Goal: Communication & Community: Answer question/provide support

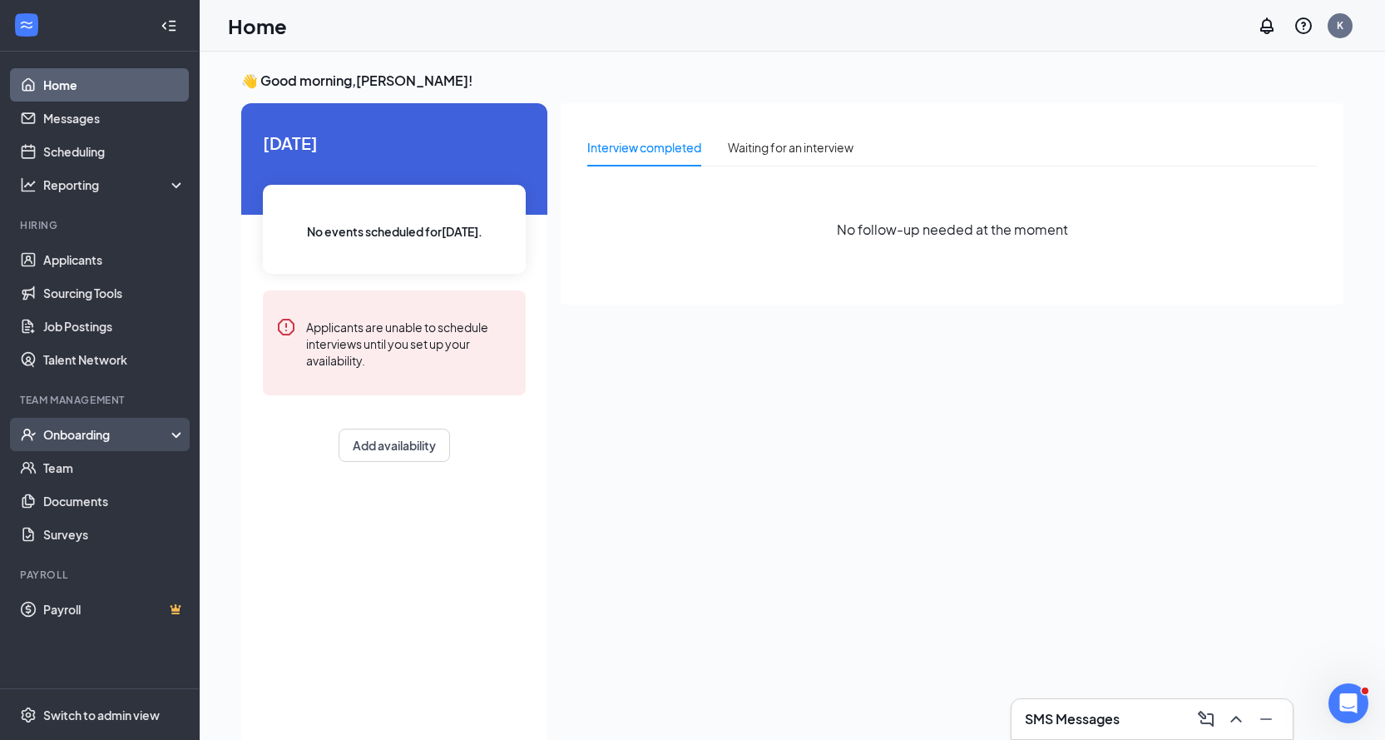
click at [113, 437] on div "Onboarding" at bounding box center [107, 434] width 128 height 17
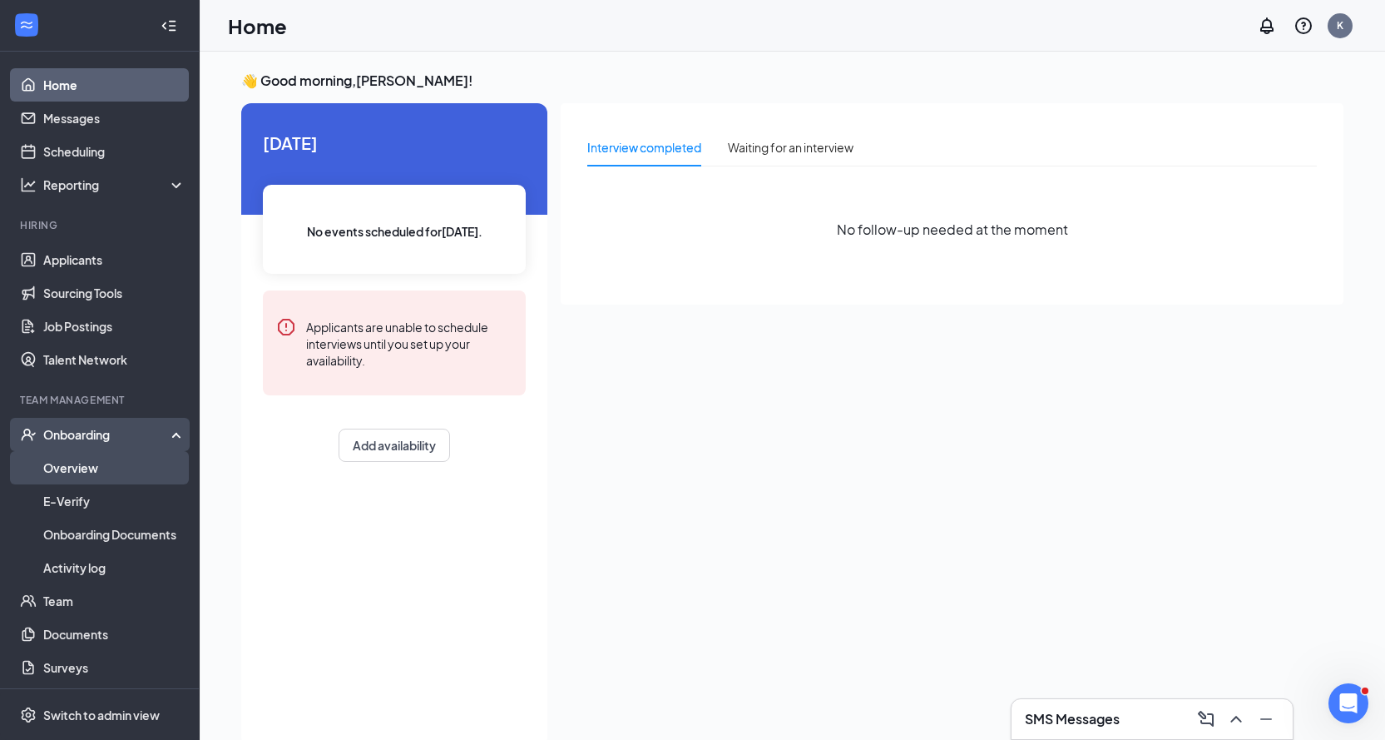
click at [82, 467] on link "Overview" at bounding box center [114, 467] width 142 height 33
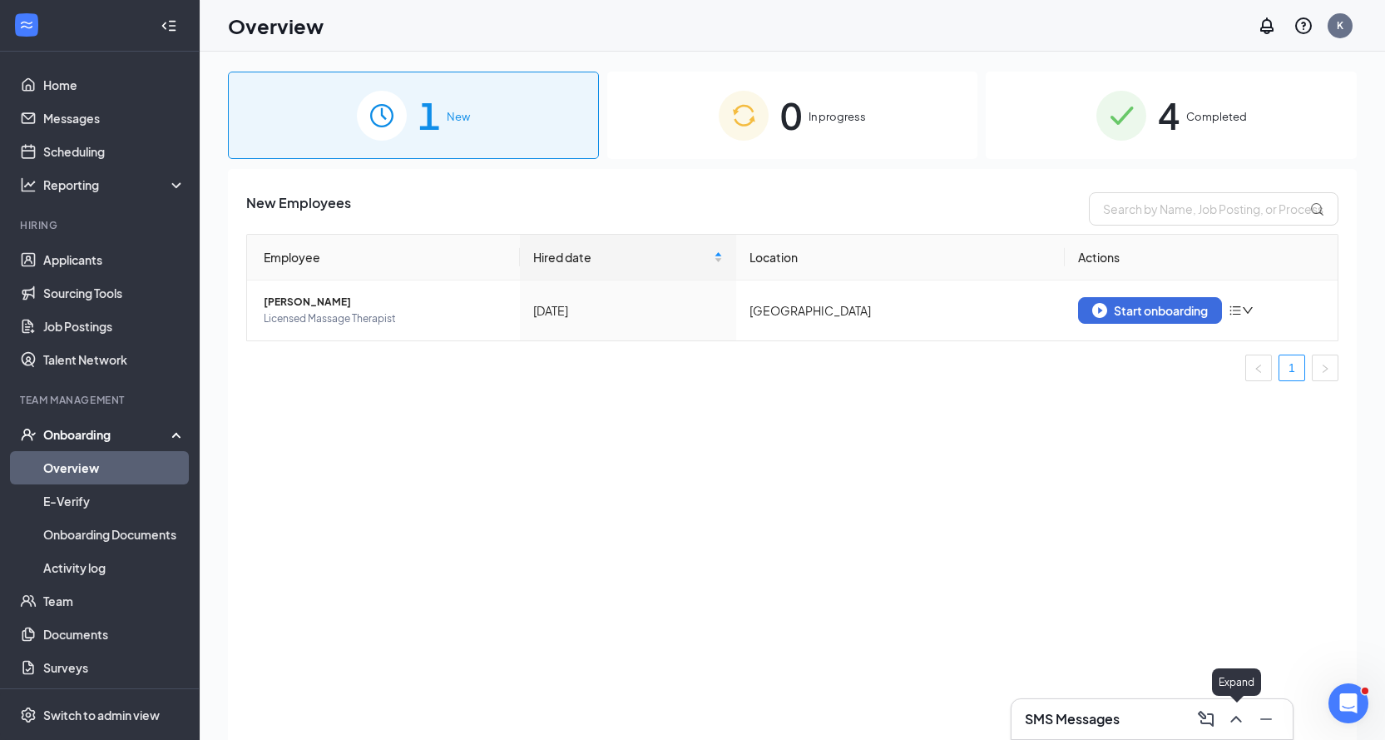
click at [1233, 715] on icon "ChevronUp" at bounding box center [1236, 719] width 20 height 20
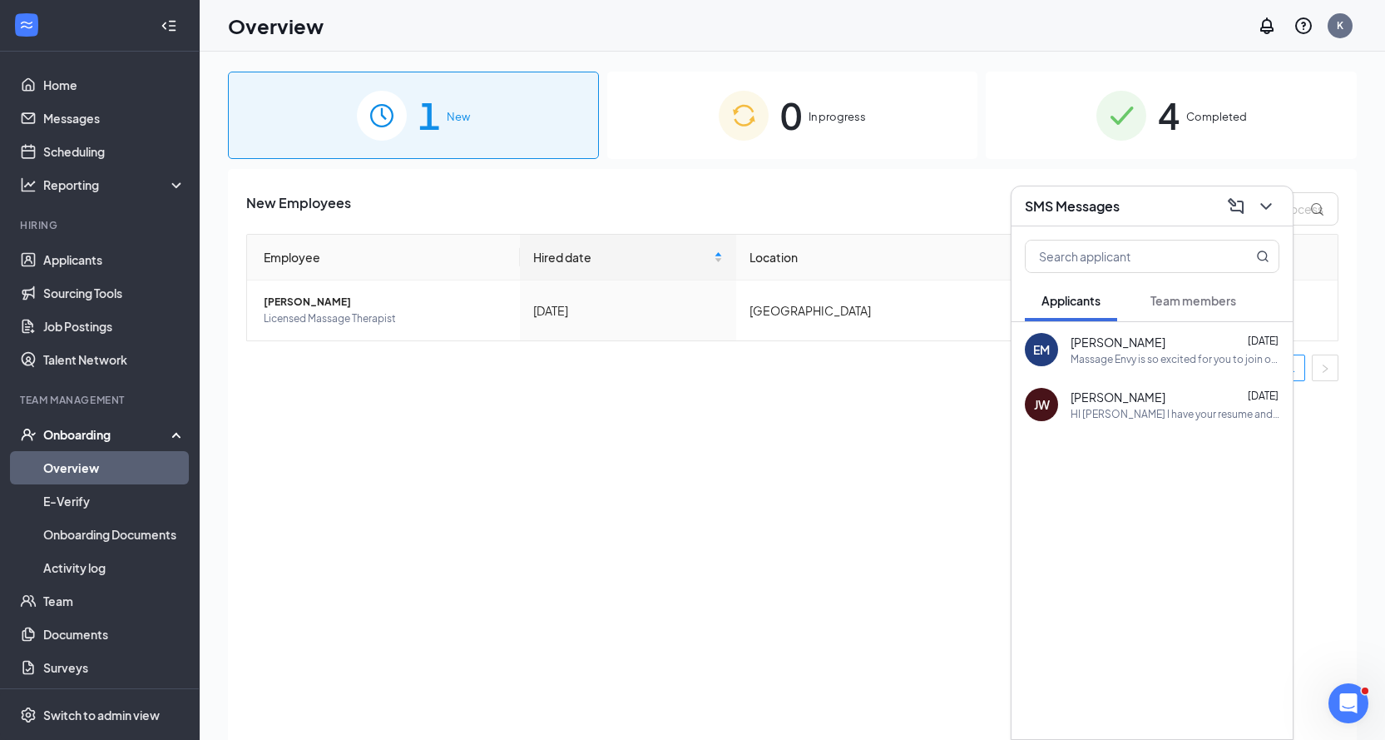
click at [1176, 359] on div "Massage Envy is so excited for you to join our team! Do you know anyone else wh…" at bounding box center [1175, 359] width 209 height 14
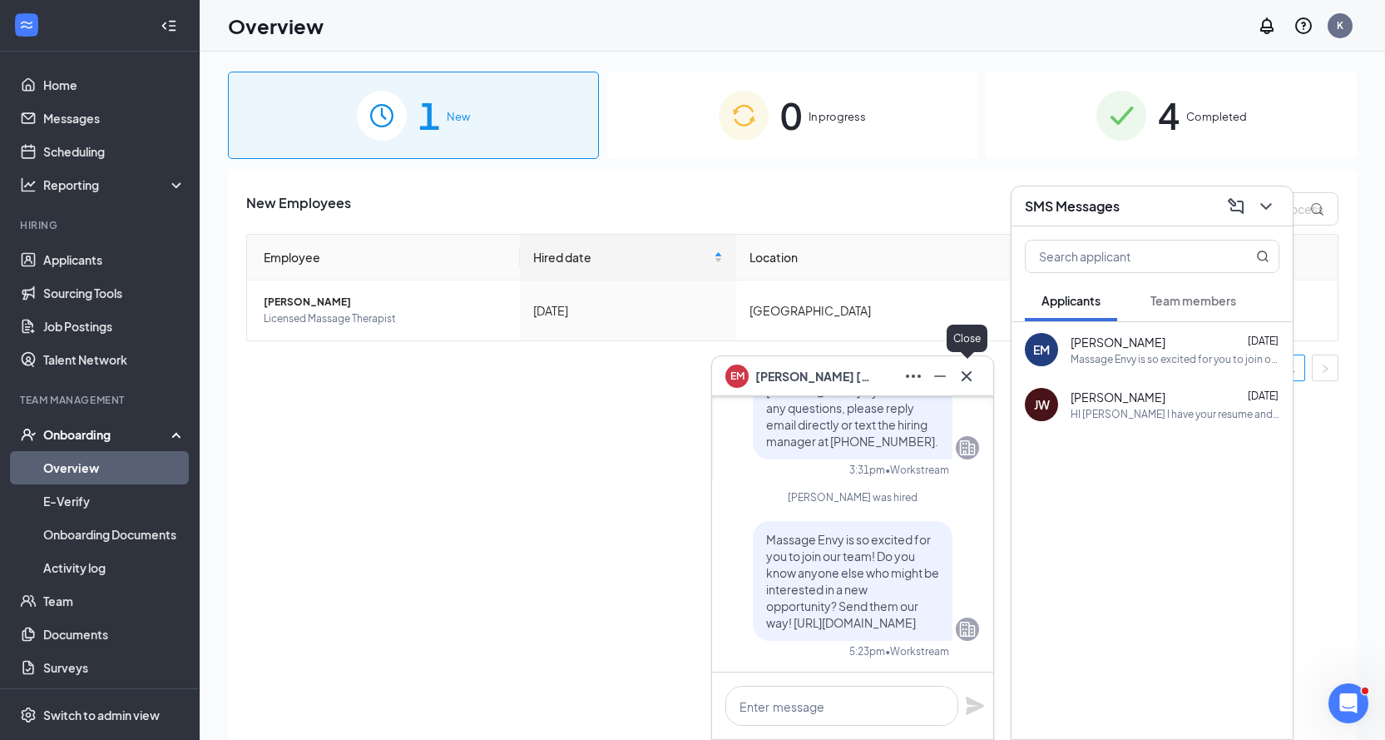
click at [970, 377] on icon "Cross" at bounding box center [967, 376] width 20 height 20
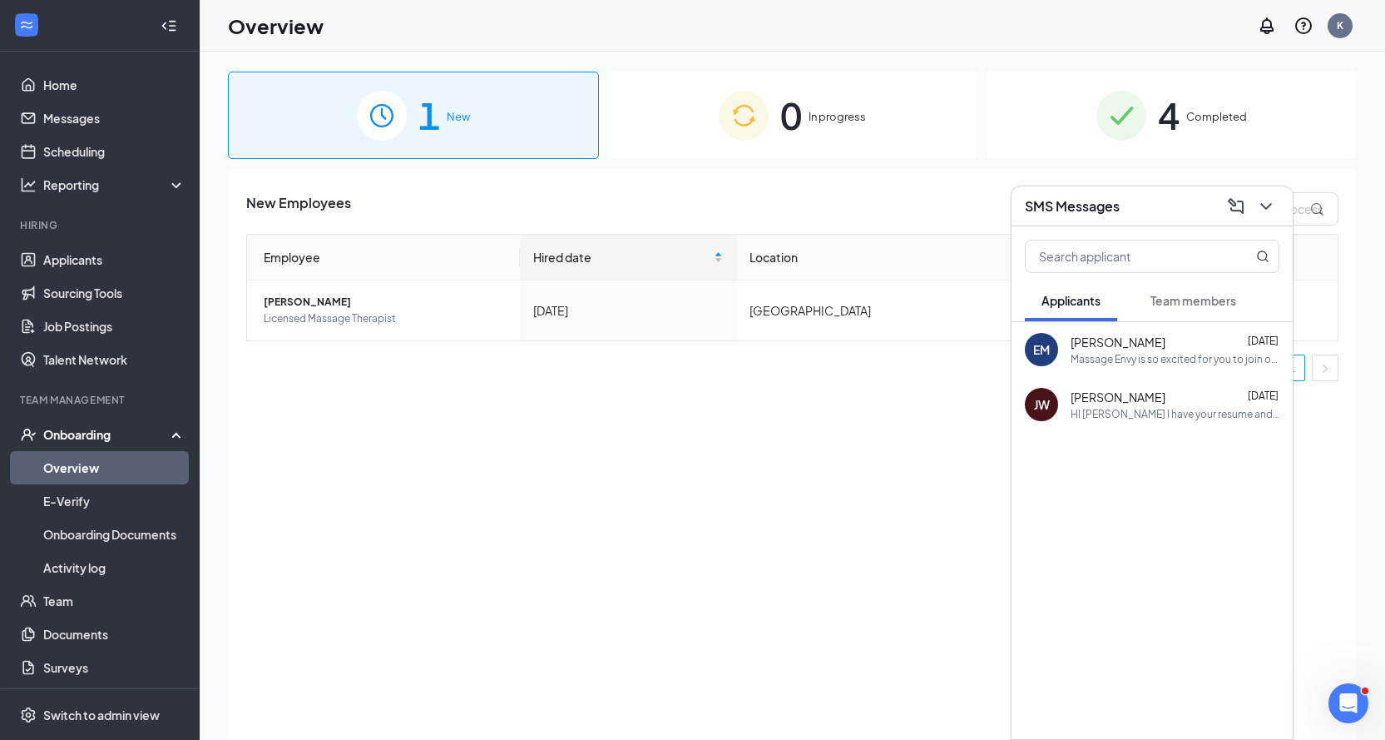
click at [1171, 331] on div "EM [PERSON_NAME] [DATE] Massage Envy is so excited for you to join our team! Do…" at bounding box center [1152, 349] width 281 height 55
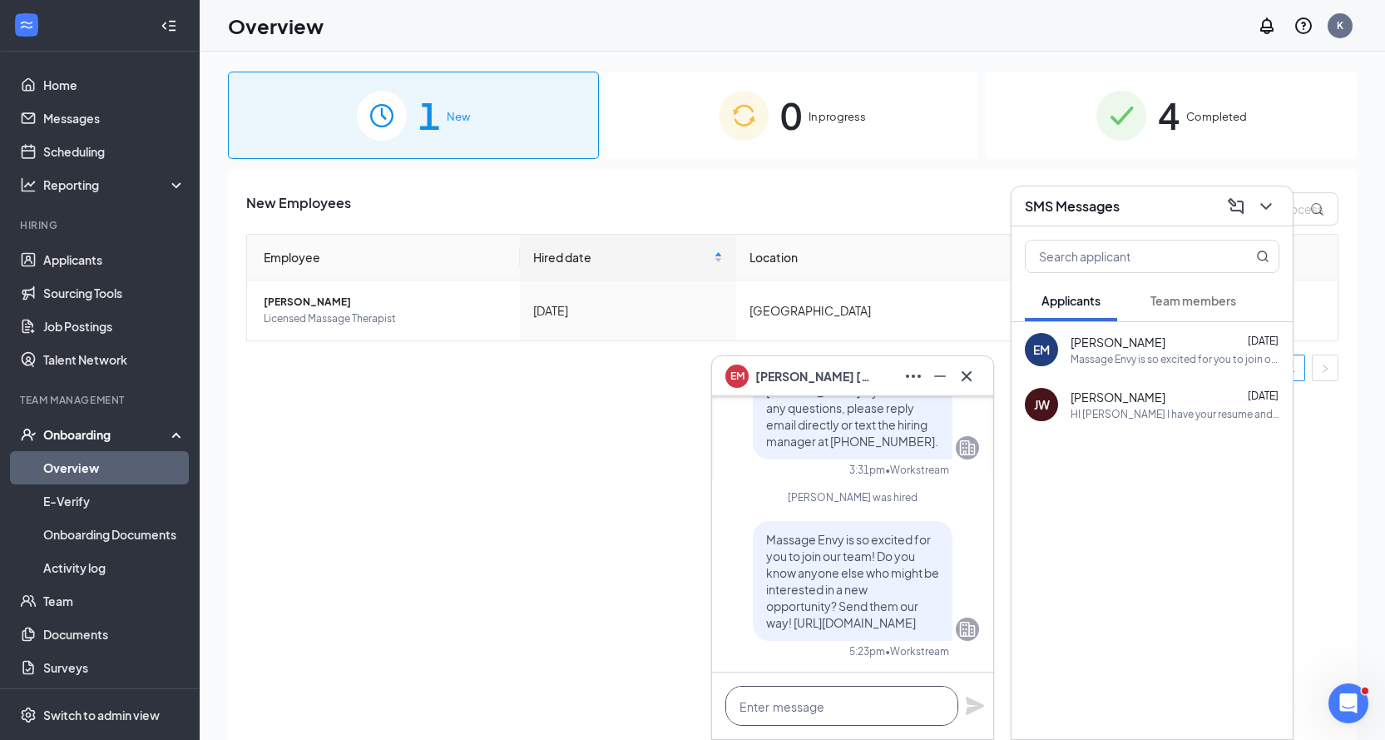
click at [889, 715] on textarea at bounding box center [841, 706] width 233 height 40
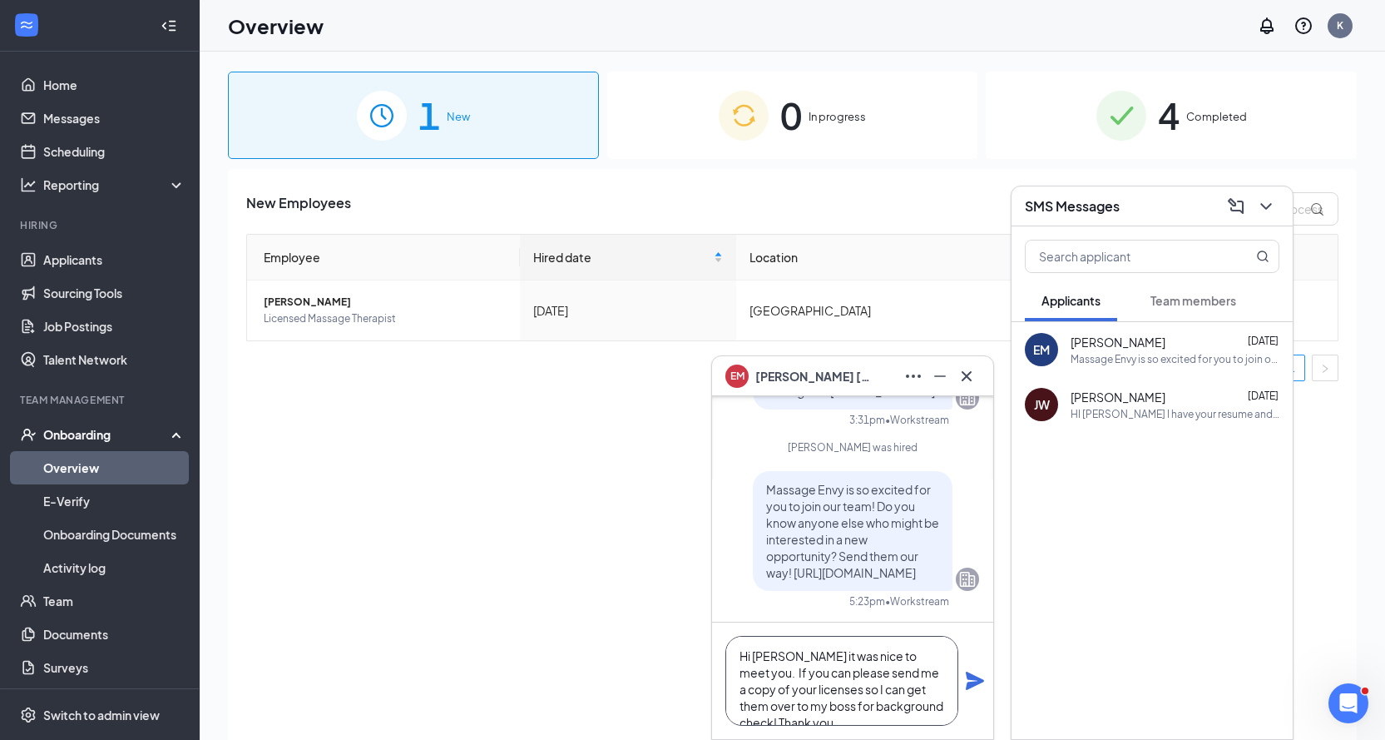
scroll to position [17, 0]
type textarea "Hi [PERSON_NAME] it was nice to meet you. If you can please send me a copy of y…"
click at [973, 676] on icon "Plane" at bounding box center [975, 680] width 18 height 18
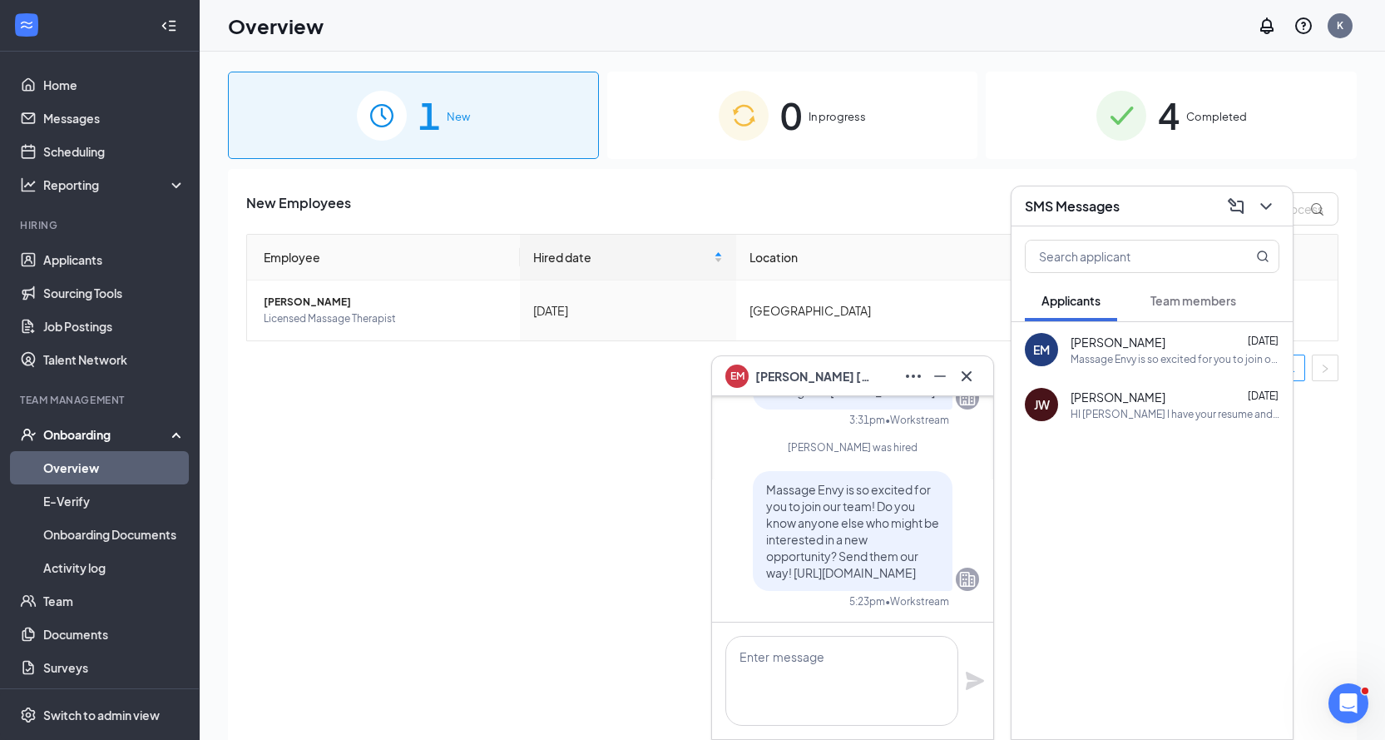
scroll to position [0, 0]
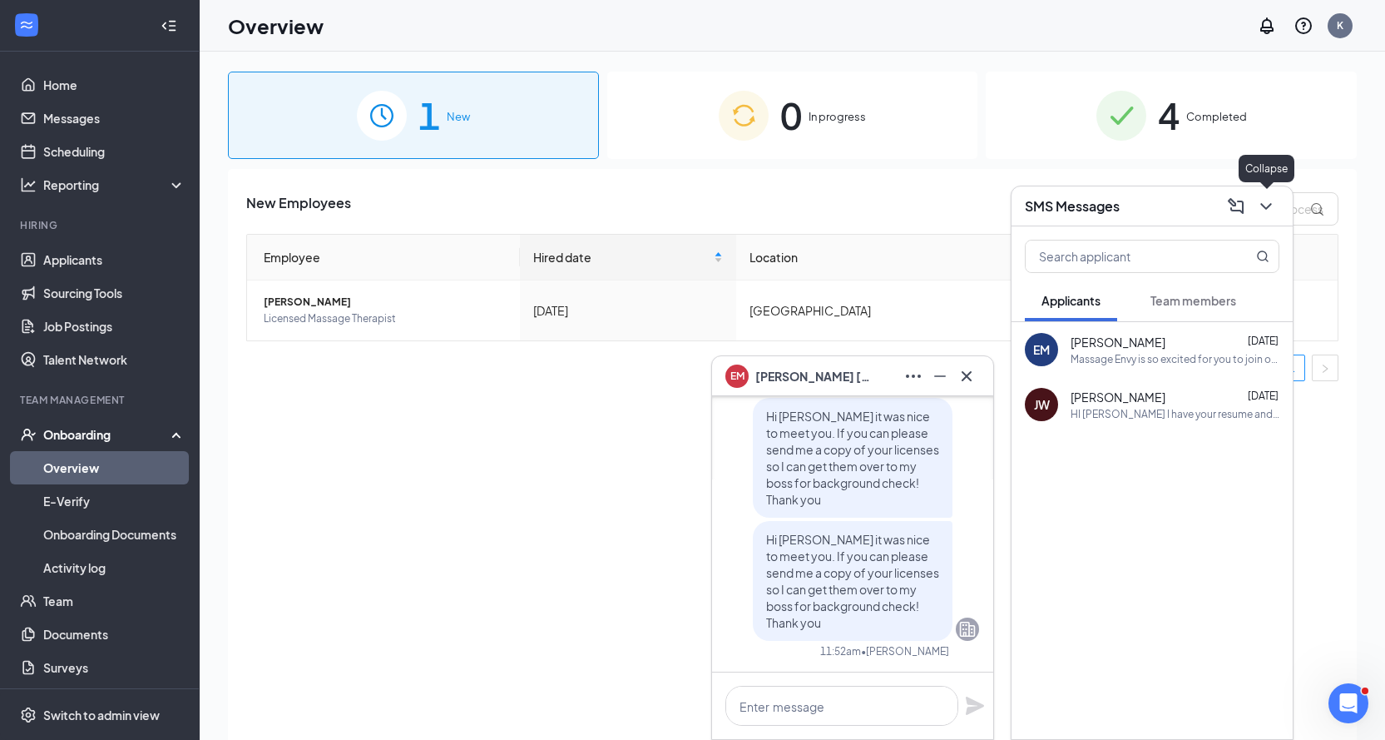
click at [1268, 205] on icon "ChevronDown" at bounding box center [1266, 206] width 20 height 20
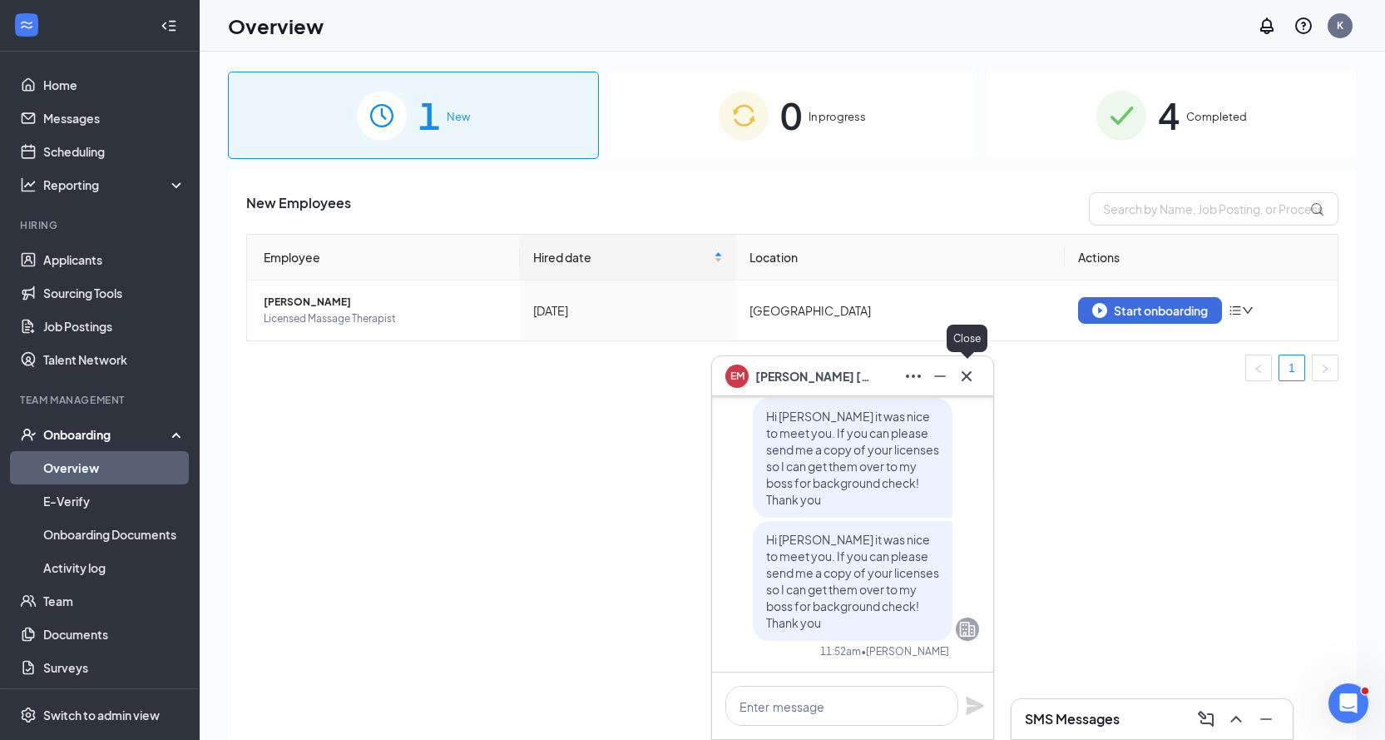
click at [976, 371] on icon "Cross" at bounding box center [967, 376] width 20 height 20
